Goal: Find specific page/section: Find specific page/section

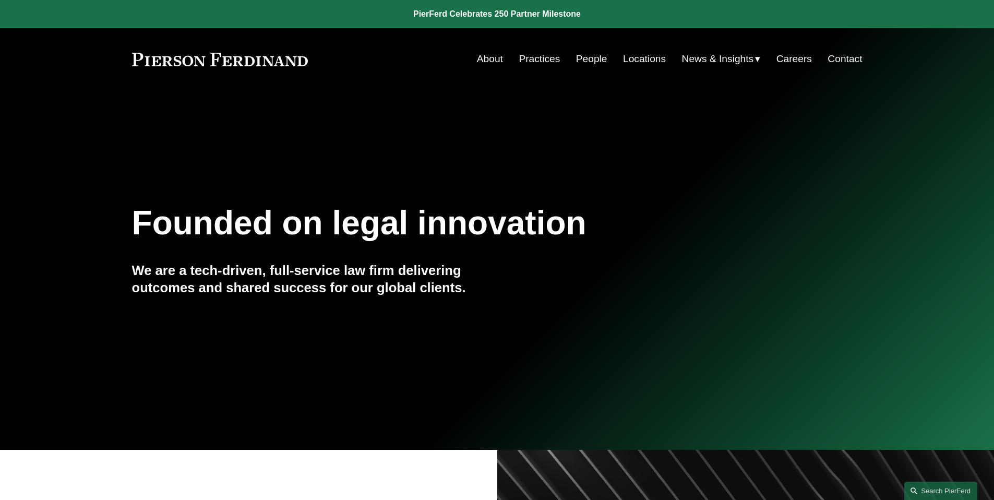
click at [584, 56] on link "People" at bounding box center [591, 59] width 31 height 20
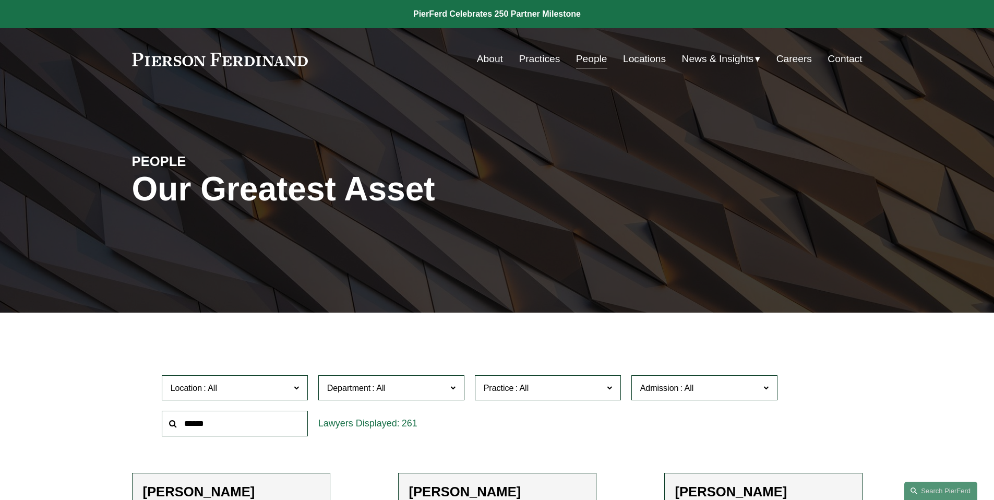
scroll to position [10853, 0]
